Goal: Transaction & Acquisition: Purchase product/service

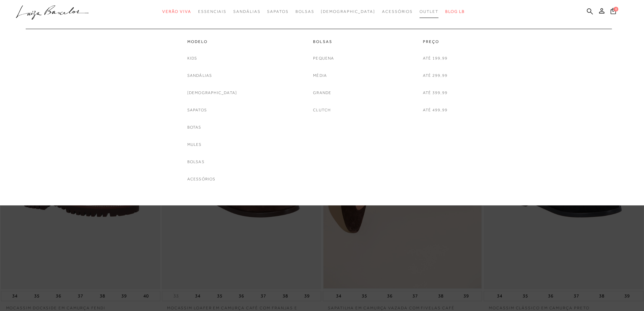
drag, startPoint x: 0, startPoint y: 0, endPoint x: 407, endPoint y: 10, distance: 407.5
click at [420, 10] on span "Outlet" at bounding box center [429, 11] width 19 height 5
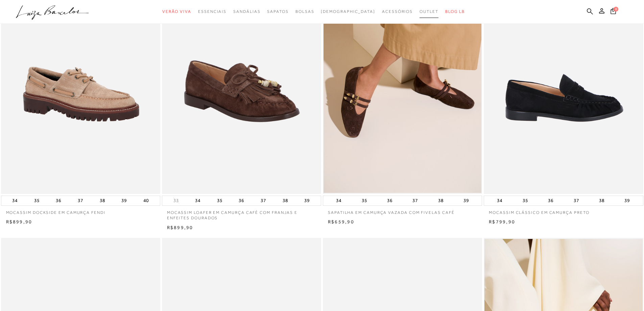
scroll to position [101, 0]
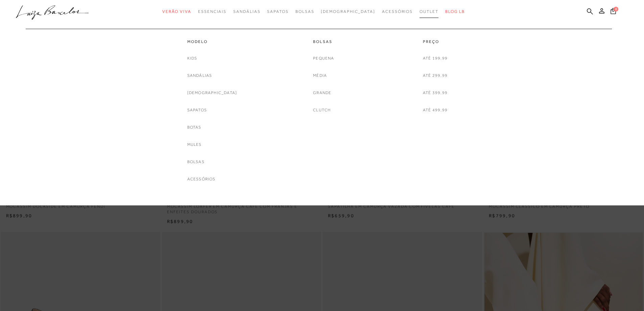
click at [420, 11] on span "Outlet" at bounding box center [429, 11] width 19 height 5
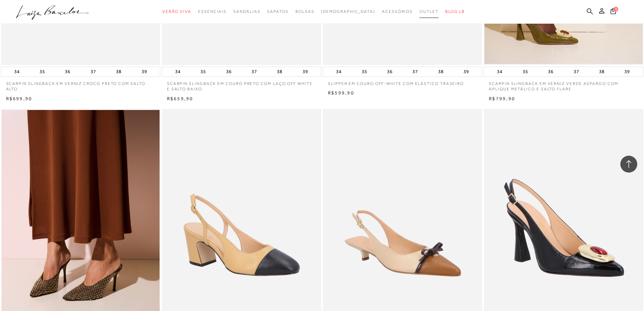
scroll to position [642, 0]
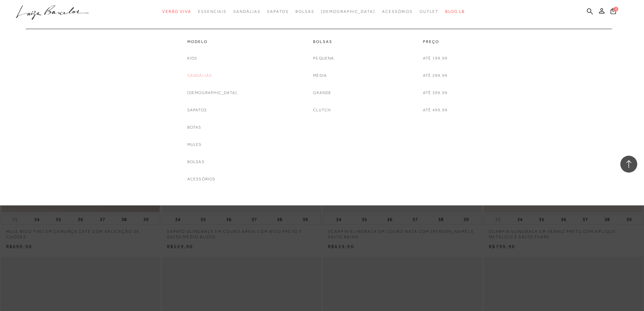
click at [205, 73] on link "Sandálias" at bounding box center [199, 75] width 25 height 7
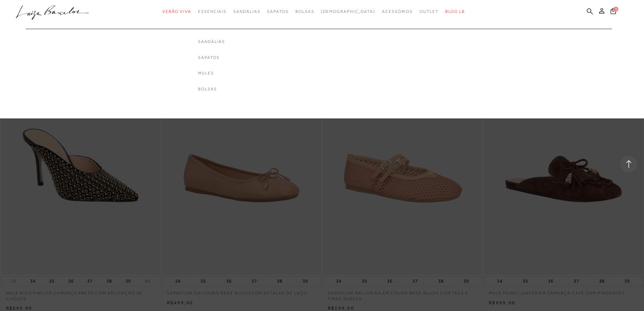
scroll to position [811, 0]
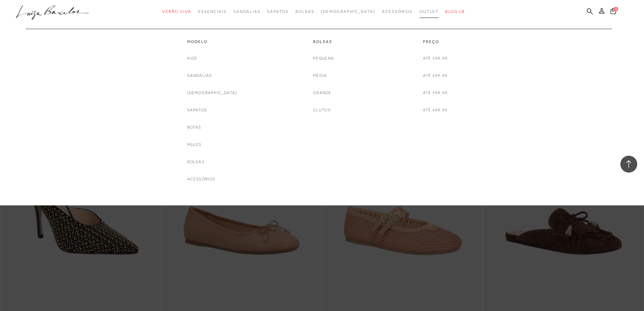
click at [420, 9] on span "Outlet" at bounding box center [429, 11] width 19 height 5
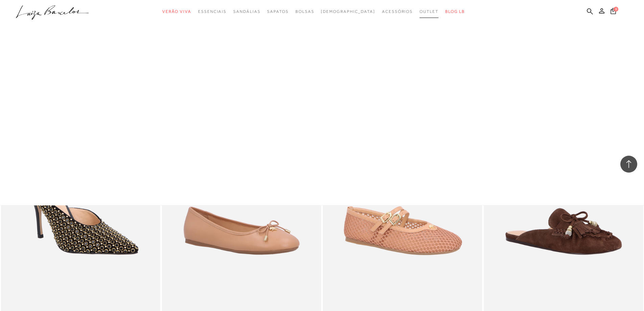
click at [420, 9] on span "Outlet" at bounding box center [429, 11] width 19 height 5
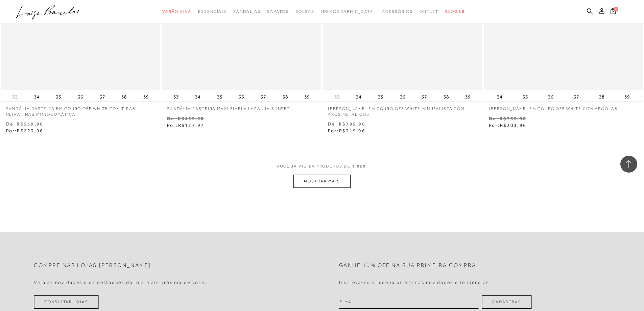
scroll to position [1656, 0]
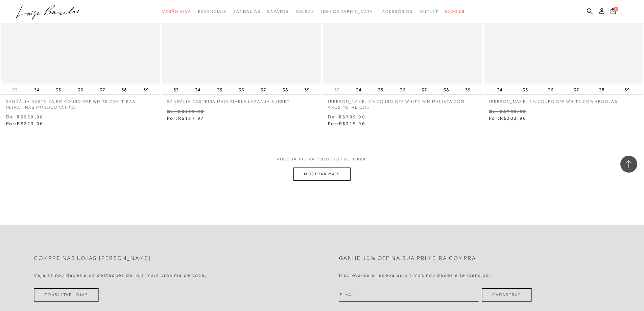
click at [334, 176] on button "MOSTRAR MAIS" at bounding box center [321, 173] width 57 height 13
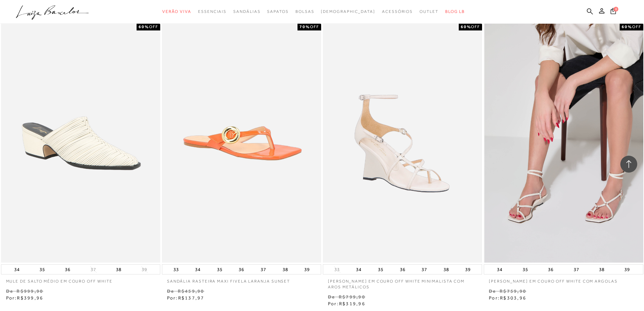
scroll to position [3414, 0]
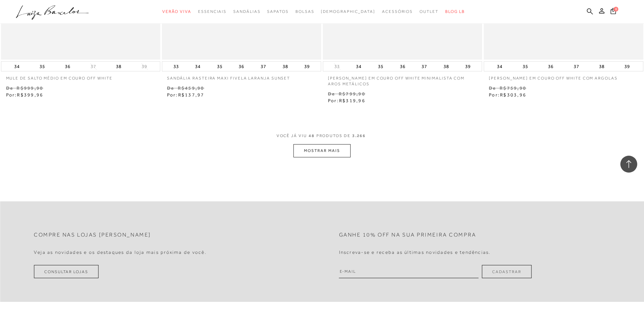
click at [327, 147] on button "MOSTRAR MAIS" at bounding box center [321, 150] width 57 height 13
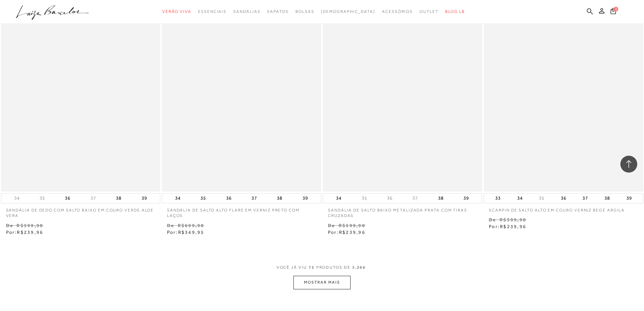
scroll to position [5003, 0]
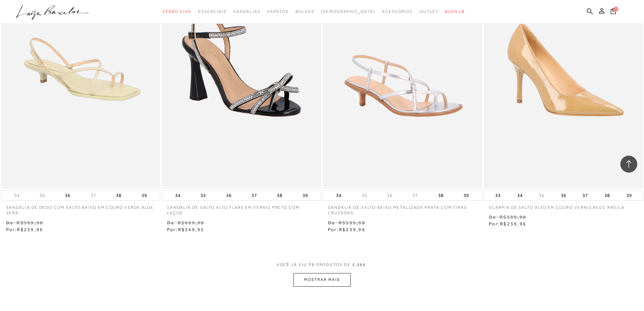
click at [318, 280] on button "MOSTRAR MAIS" at bounding box center [321, 279] width 57 height 13
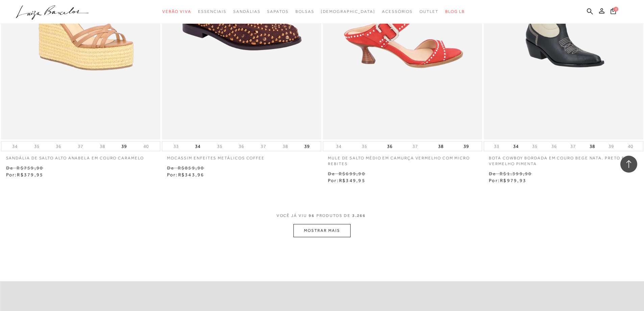
scroll to position [6795, 0]
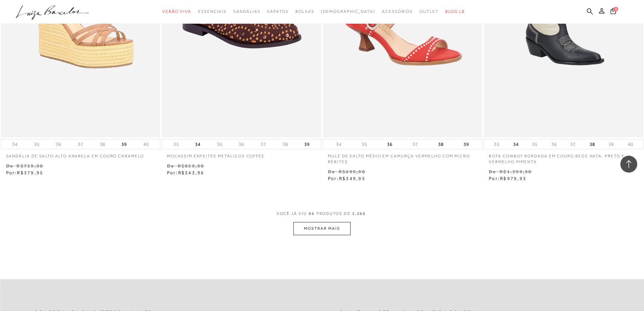
click at [323, 231] on button "MOSTRAR MAIS" at bounding box center [321, 228] width 57 height 13
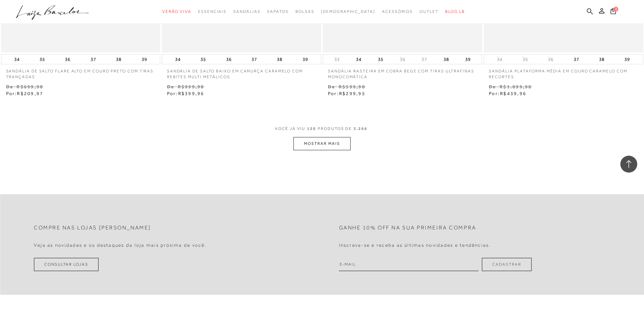
scroll to position [8620, 0]
click at [342, 146] on button "MOSTRAR MAIS" at bounding box center [321, 143] width 57 height 13
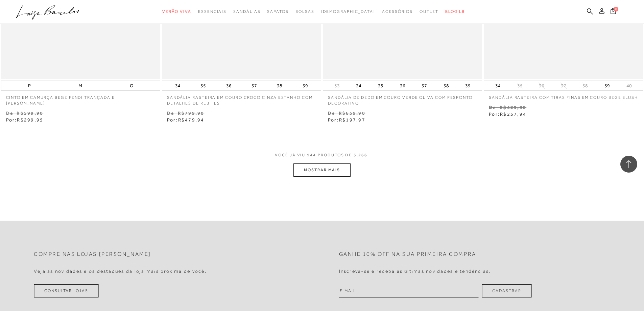
scroll to position [10345, 0]
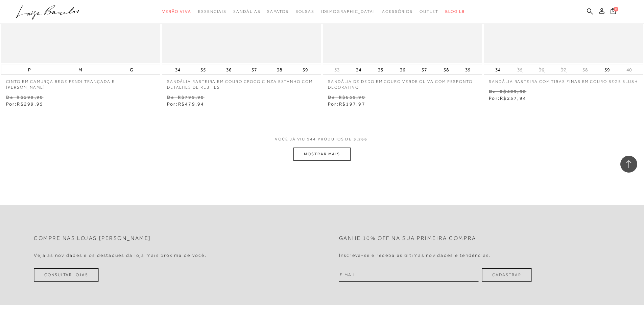
click at [333, 150] on button "MOSTRAR MAIS" at bounding box center [321, 153] width 57 height 13
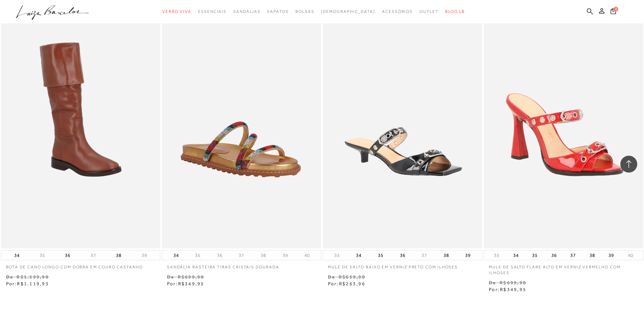
scroll to position [12102, 0]
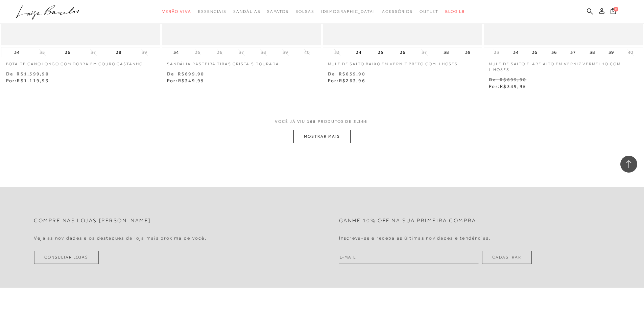
click at [334, 137] on button "MOSTRAR MAIS" at bounding box center [321, 136] width 57 height 13
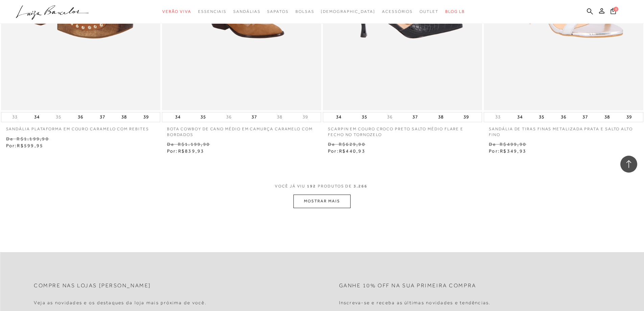
scroll to position [13793, 0]
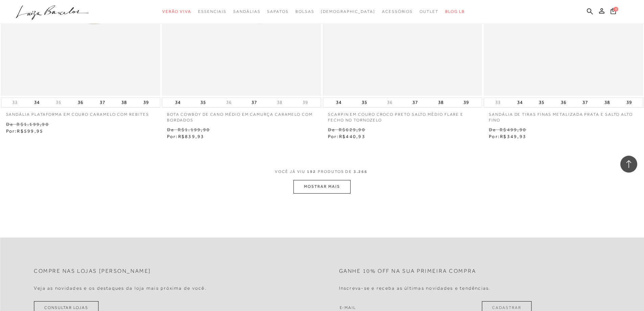
click at [320, 188] on button "MOSTRAR MAIS" at bounding box center [321, 186] width 57 height 13
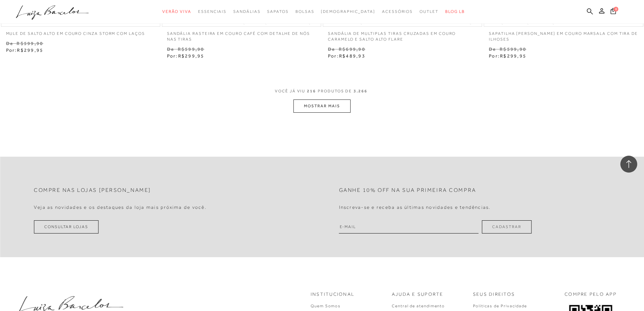
scroll to position [15618, 0]
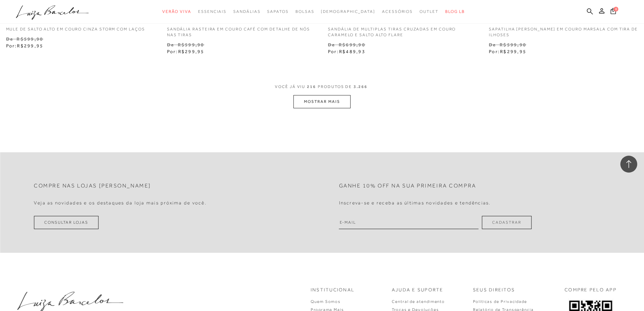
click at [310, 98] on button "MOSTRAR MAIS" at bounding box center [321, 101] width 57 height 13
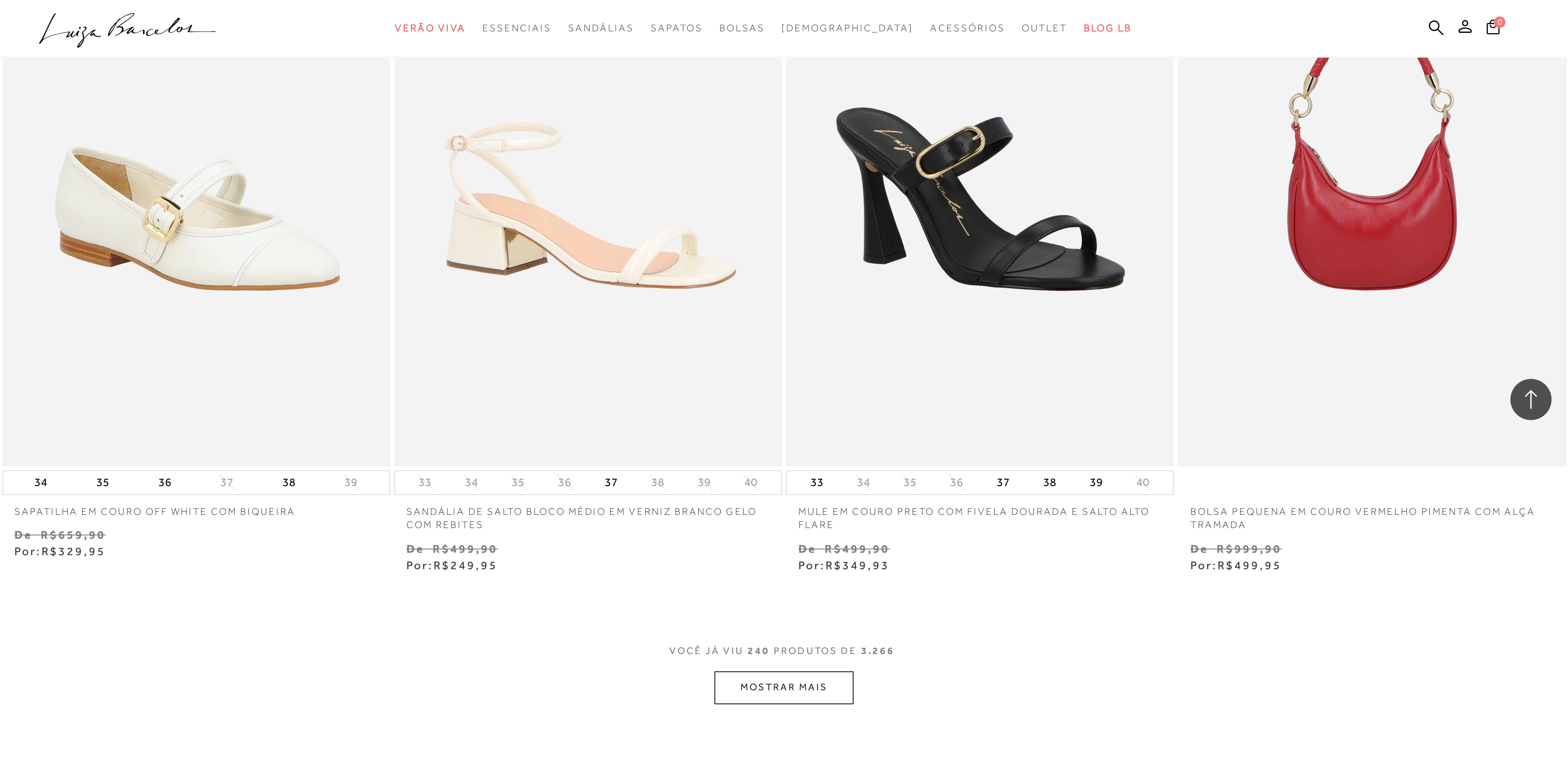
scroll to position [10541, 0]
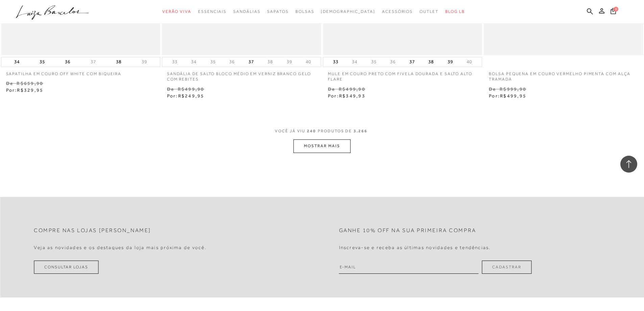
click at [332, 141] on button "MOSTRAR MAIS" at bounding box center [321, 145] width 57 height 13
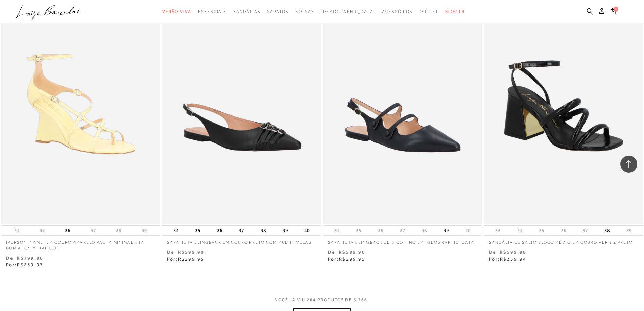
scroll to position [18997, 0]
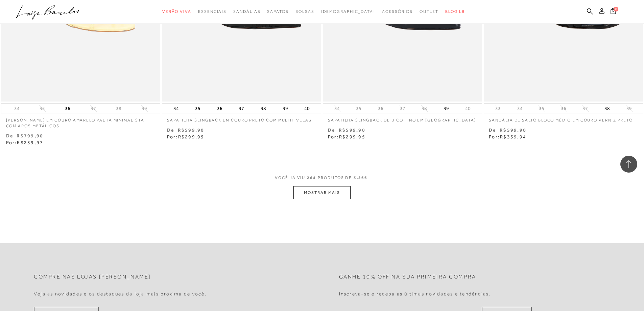
click at [313, 188] on button "MOSTRAR MAIS" at bounding box center [321, 192] width 57 height 13
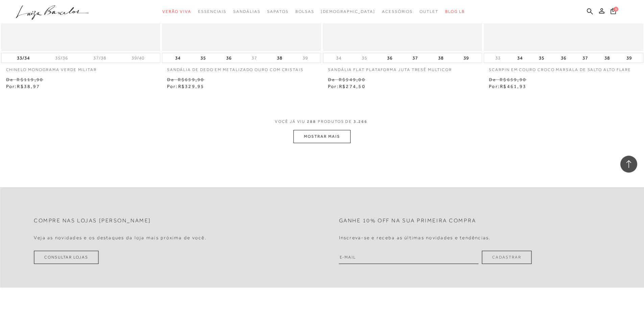
scroll to position [20789, 0]
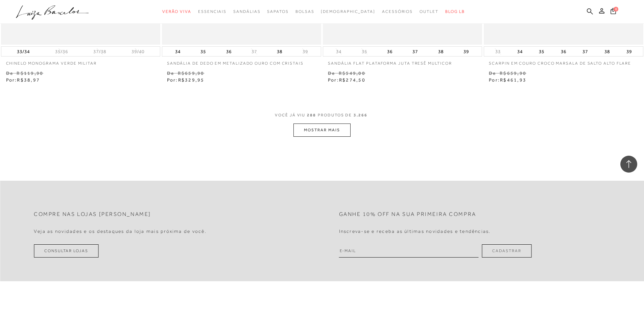
click at [333, 132] on button "MOSTRAR MAIS" at bounding box center [321, 129] width 57 height 13
